Goal: Task Accomplishment & Management: Manage account settings

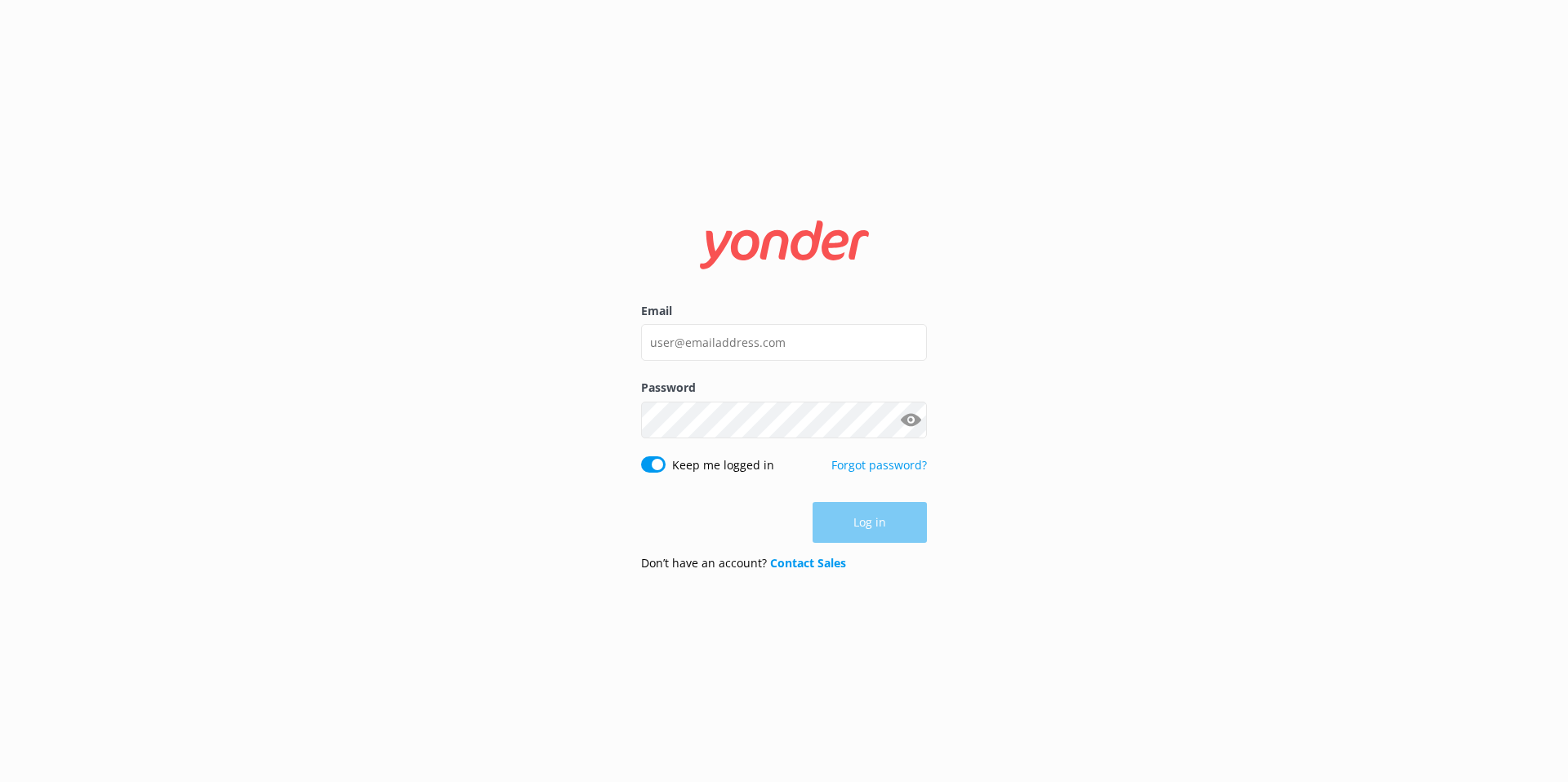
click at [681, 307] on label "Email" at bounding box center [784, 312] width 286 height 18
click at [681, 325] on input "Email" at bounding box center [784, 343] width 286 height 37
click at [681, 329] on input "Email" at bounding box center [784, 343] width 286 height 37
type input "[EMAIL_ADDRESS][DOMAIN_NAME]"
click at [856, 523] on button "Log in" at bounding box center [869, 523] width 115 height 41
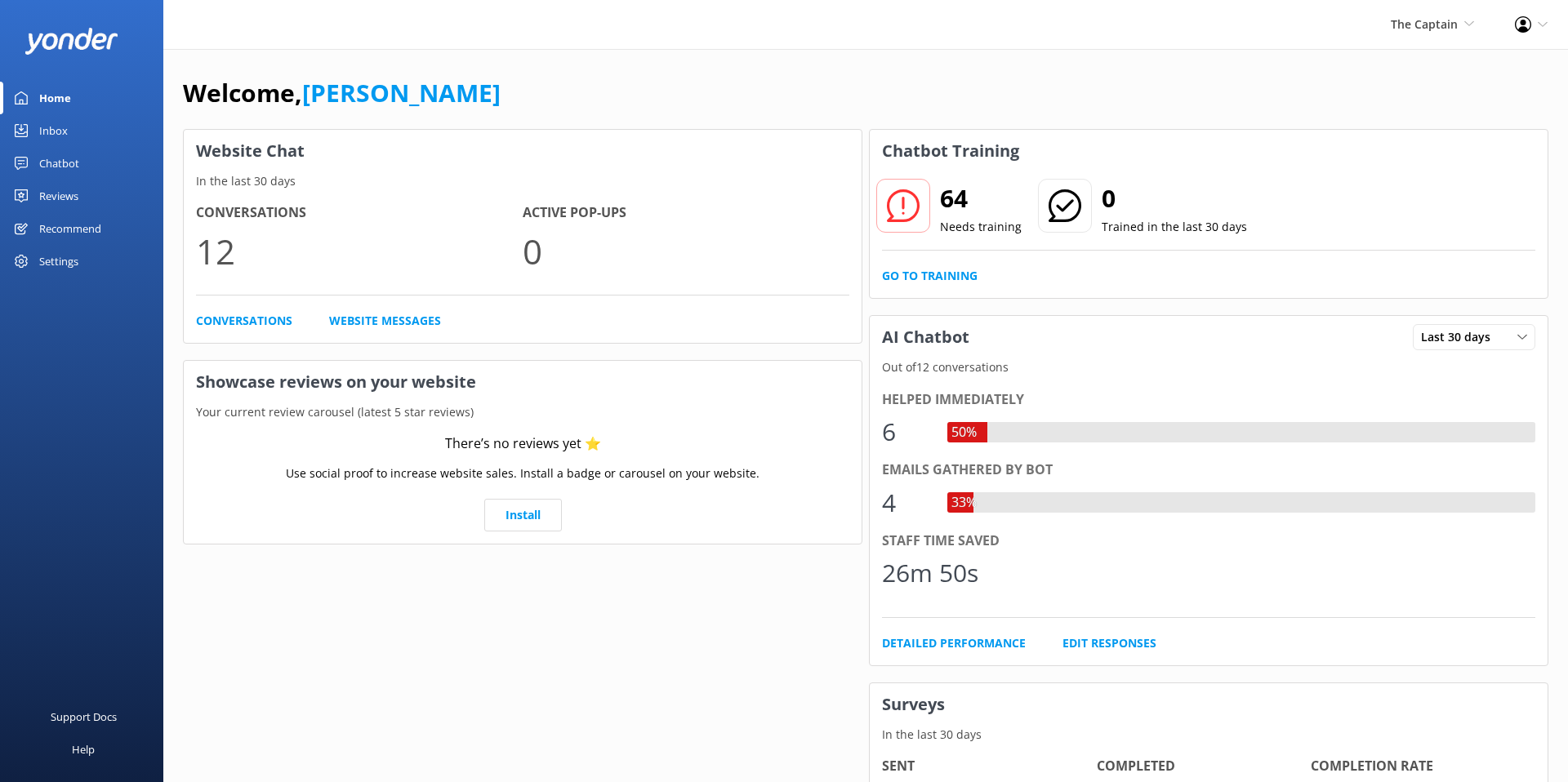
click at [64, 266] on div "Settings" at bounding box center [59, 261] width 39 height 33
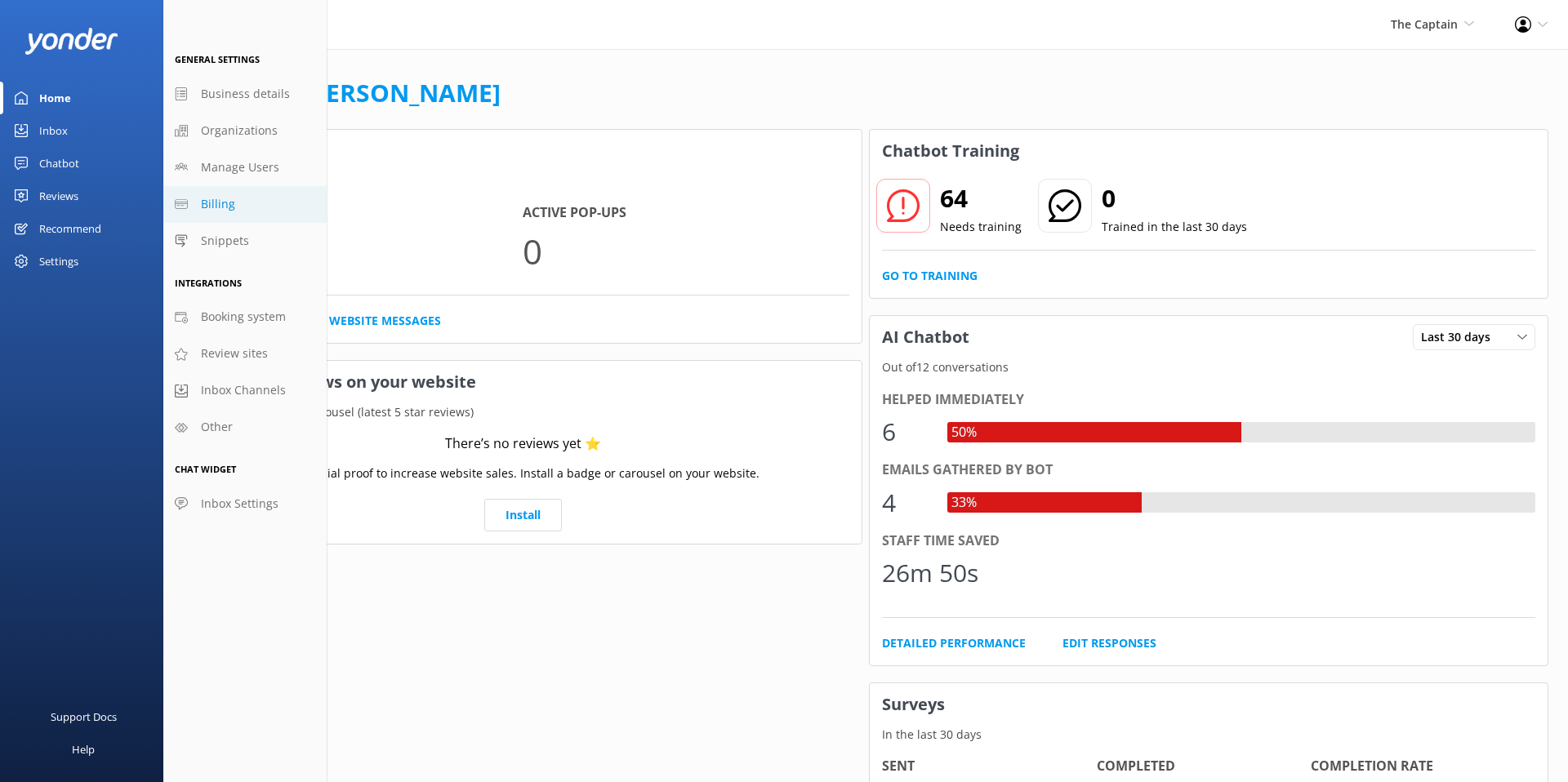
click at [220, 206] on span "Billing" at bounding box center [217, 204] width 34 height 18
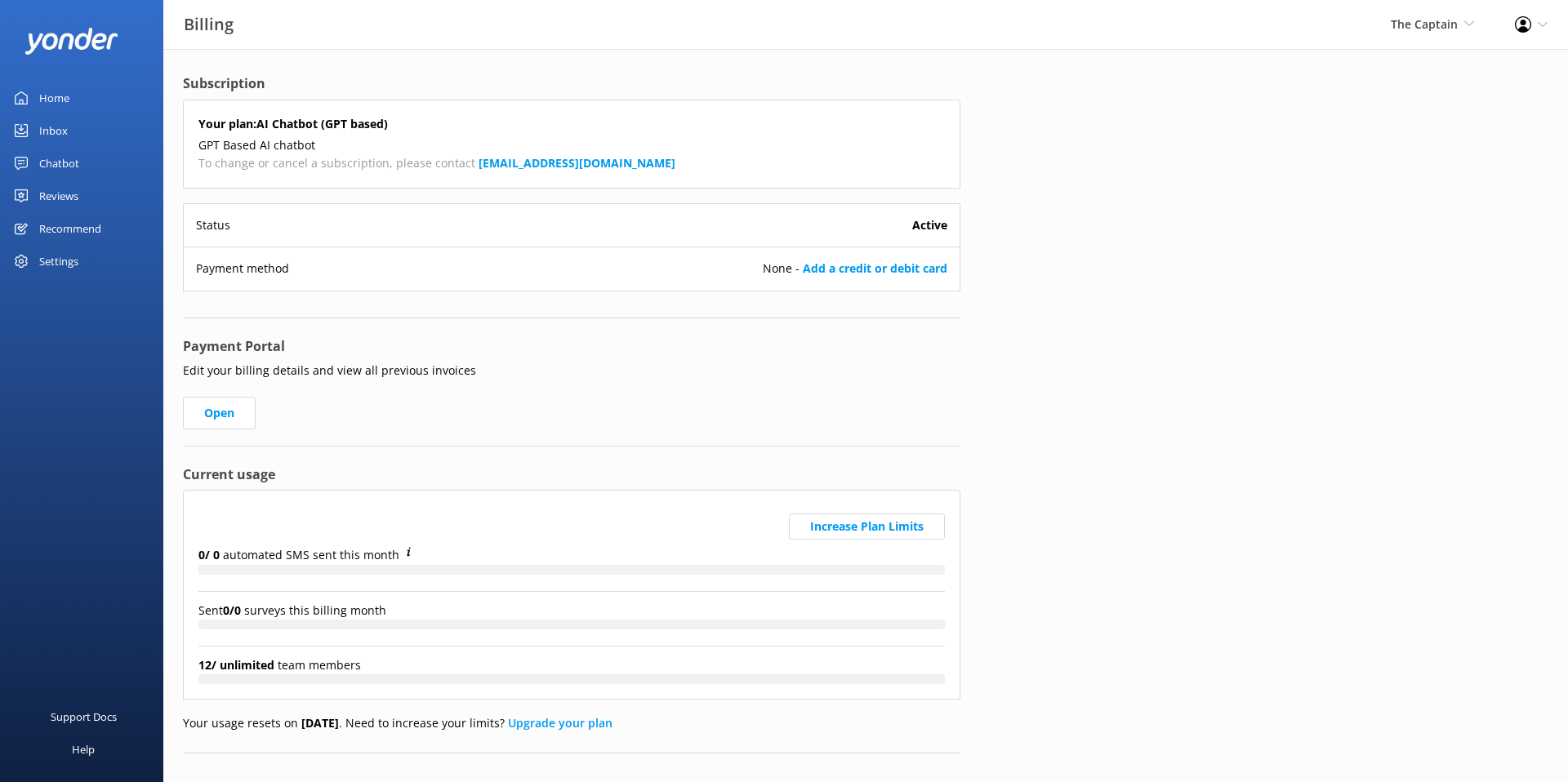
scroll to position [22, 0]
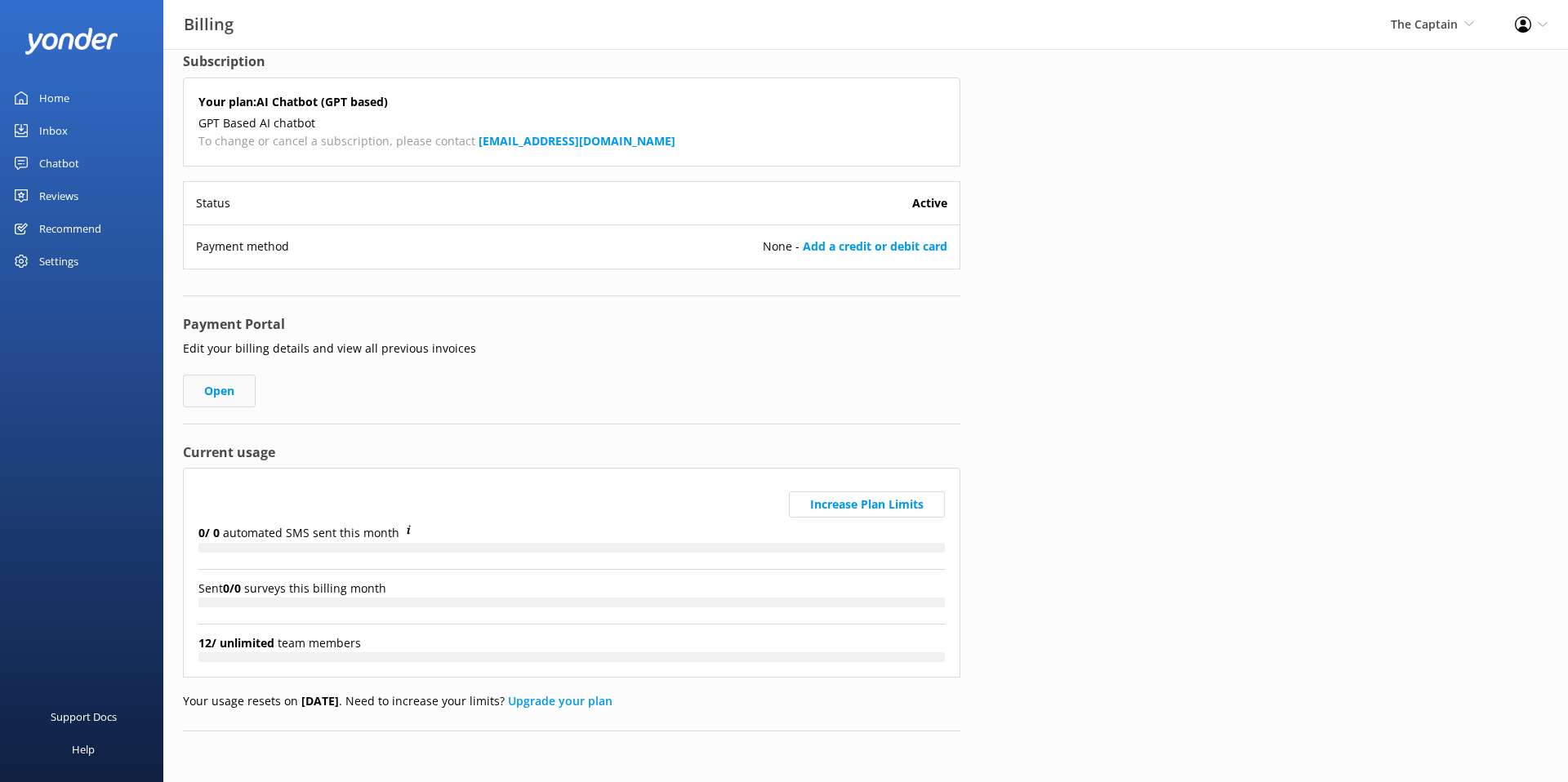
click at [235, 387] on link "Open" at bounding box center [219, 391] width 72 height 33
click at [238, 384] on link "Open" at bounding box center [219, 391] width 72 height 33
click at [225, 400] on link "Open" at bounding box center [219, 391] width 72 height 33
click at [211, 398] on link "Open" at bounding box center [219, 391] width 72 height 33
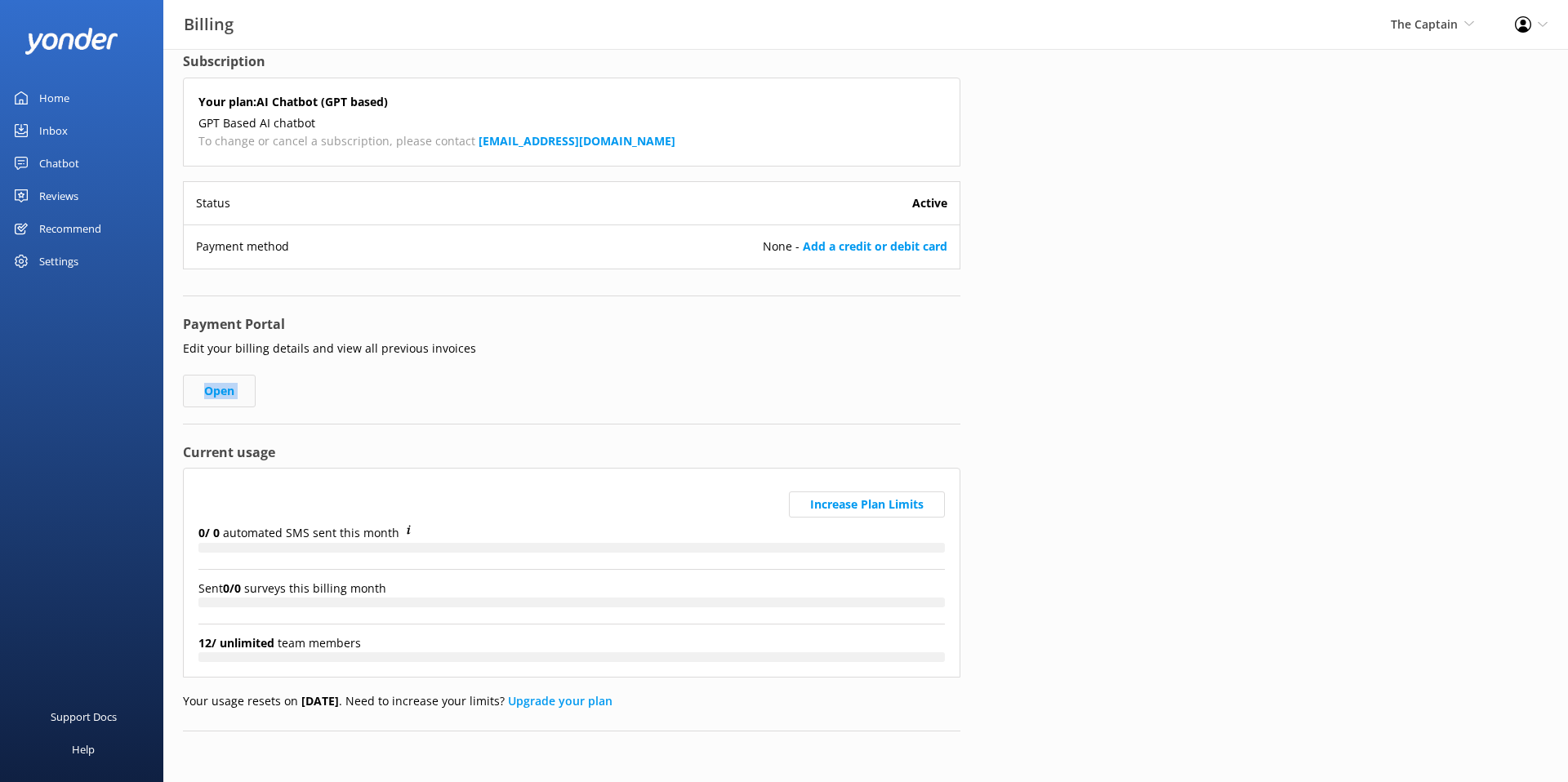
click at [211, 398] on link "Open" at bounding box center [219, 391] width 72 height 33
click at [230, 396] on link "Open" at bounding box center [219, 391] width 72 height 33
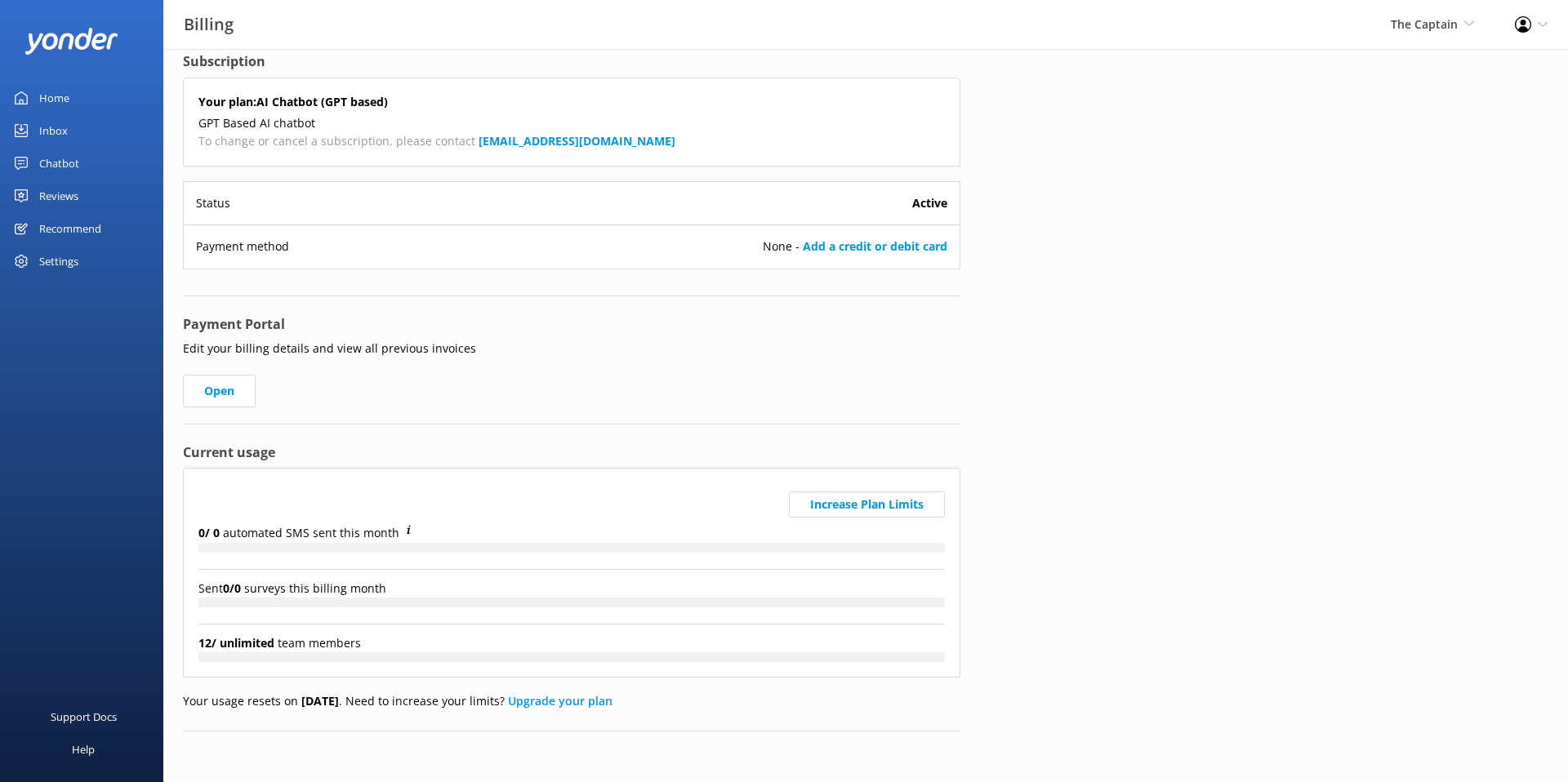
click at [1535, 25] on div "Profile Settings Logout" at bounding box center [1530, 24] width 73 height 49
click at [1437, 32] on span "The Captain De Palm Island Aruba's Activities Expert The Captain" at bounding box center [1431, 25] width 83 height 18
click at [1388, 109] on link "Aruba's Activities Expert" at bounding box center [1413, 109] width 163 height 39
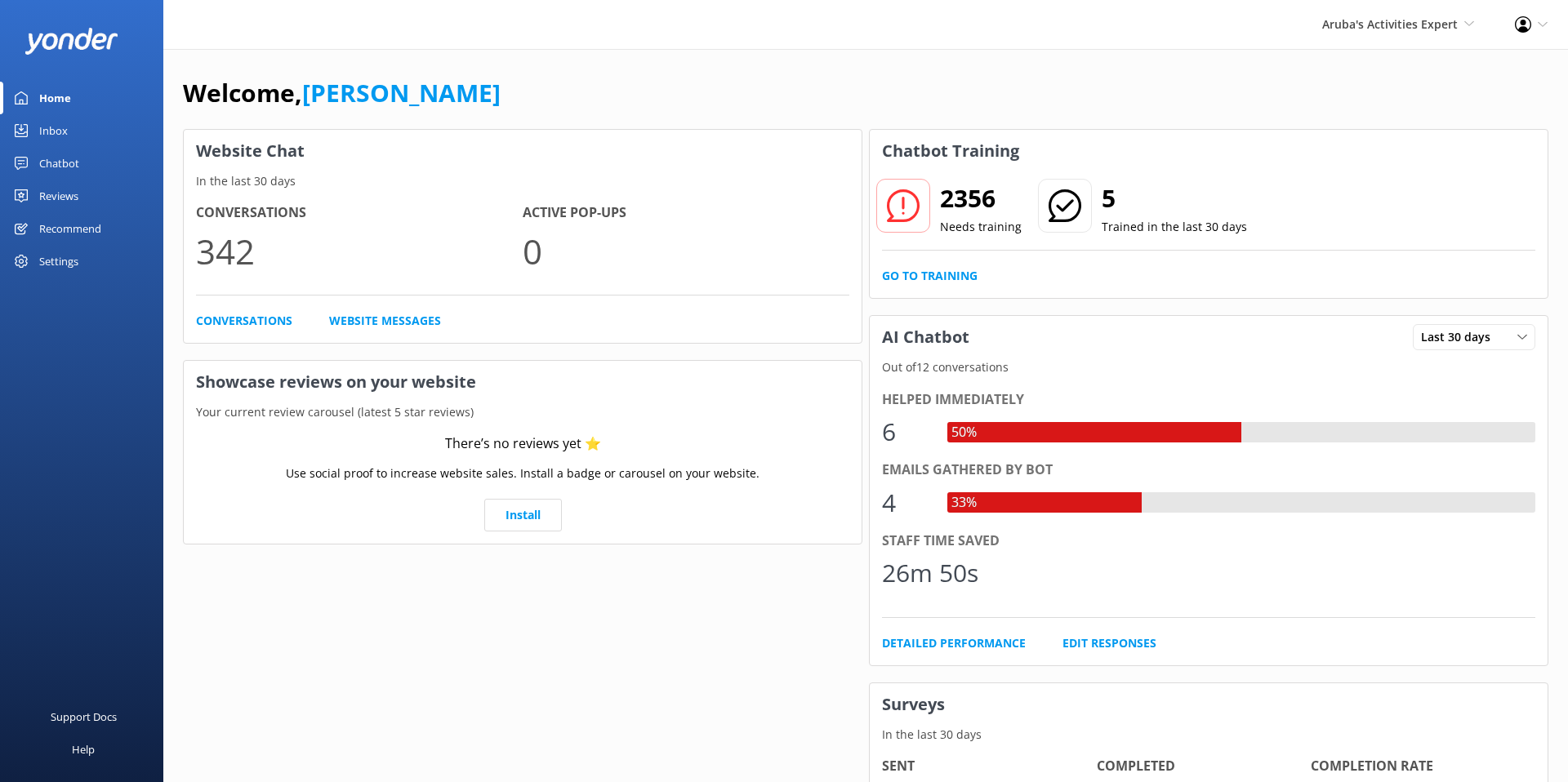
click at [61, 263] on div "Settings" at bounding box center [59, 261] width 39 height 33
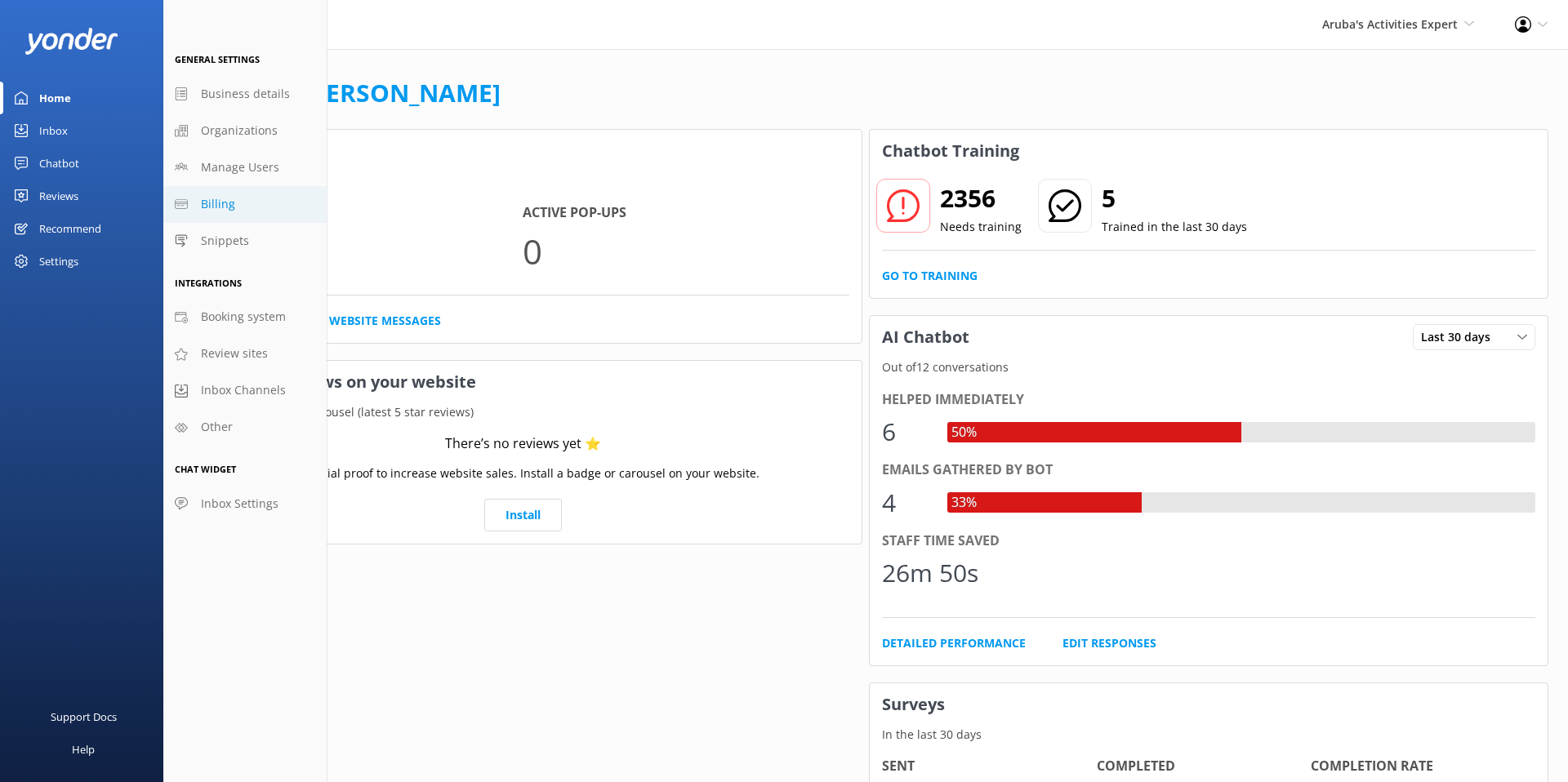
click at [243, 204] on link "Billing" at bounding box center [245, 204] width 163 height 37
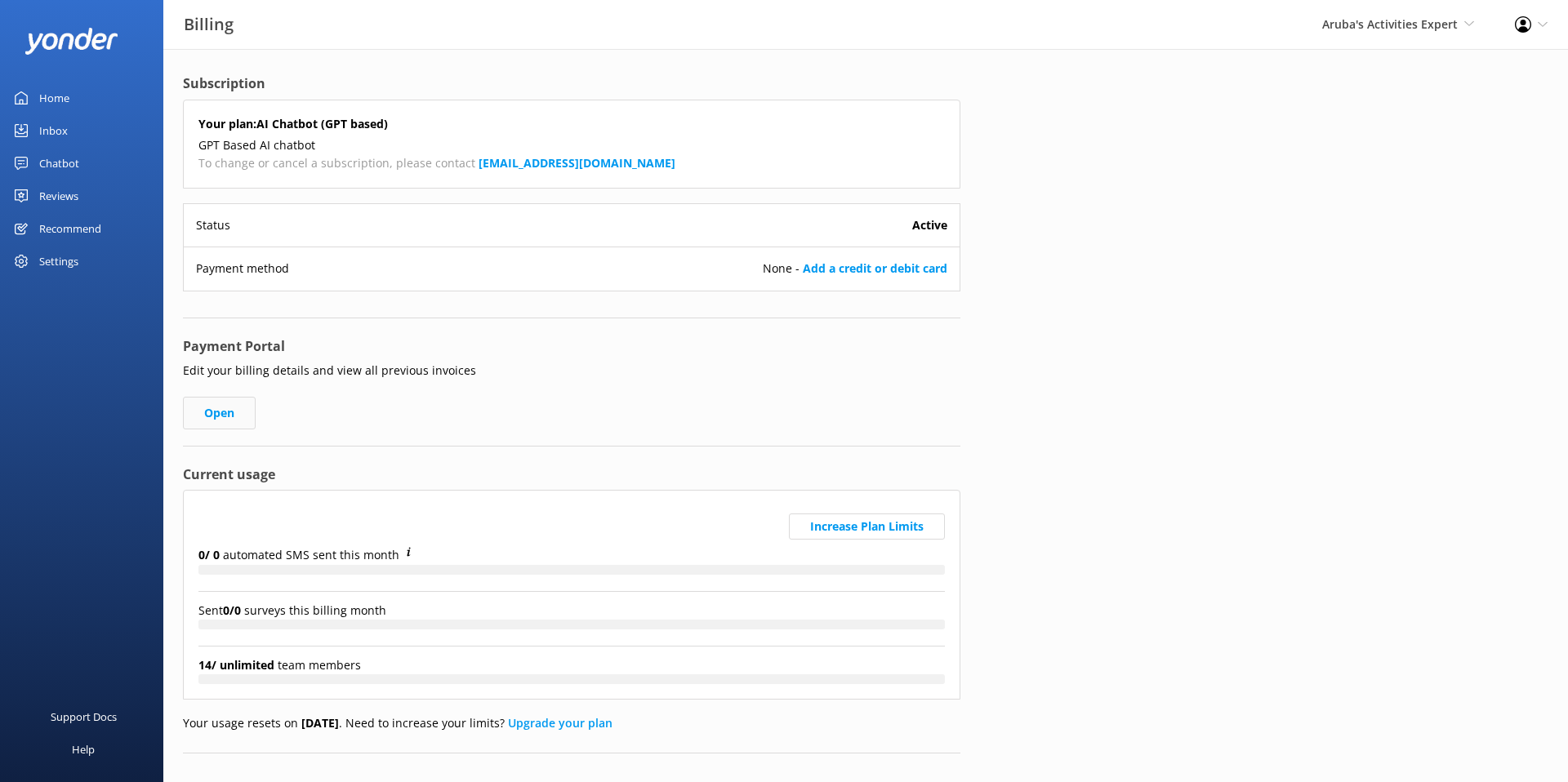
click at [228, 408] on link "Open" at bounding box center [219, 413] width 72 height 33
